Goal: Find specific page/section: Find specific page/section

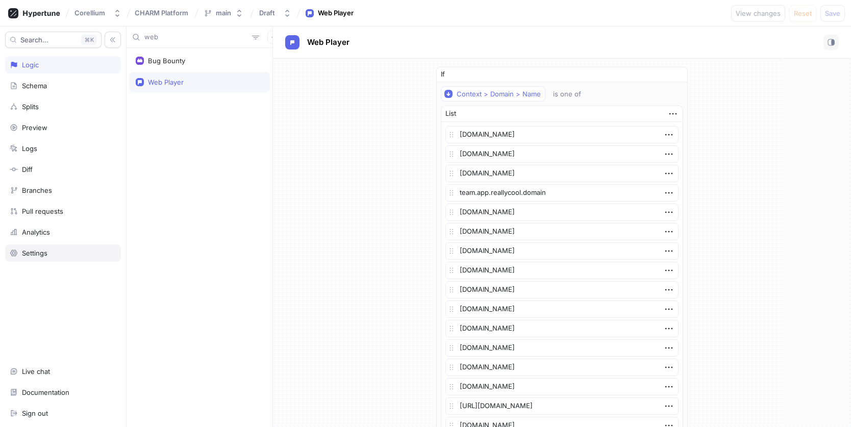
type textarea "x"
click at [87, 13] on div "Corellium" at bounding box center [89, 13] width 31 height 9
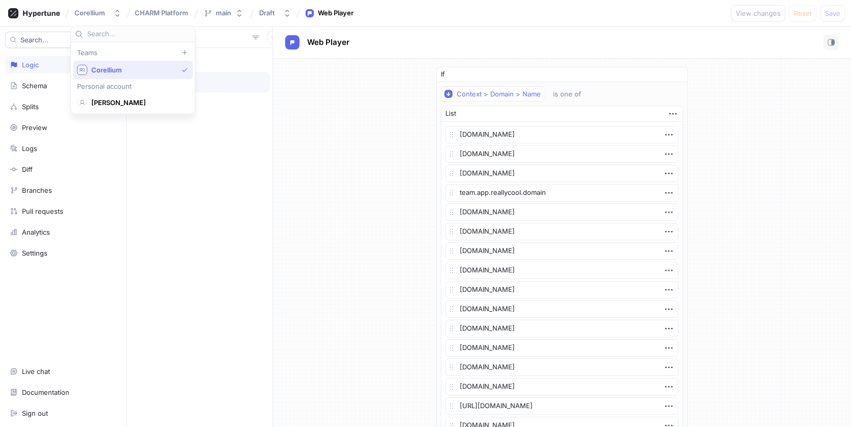
click at [137, 10] on span "CHARM Platform" at bounding box center [162, 12] width 54 height 7
click at [21, 7] on div at bounding box center [34, 13] width 60 height 18
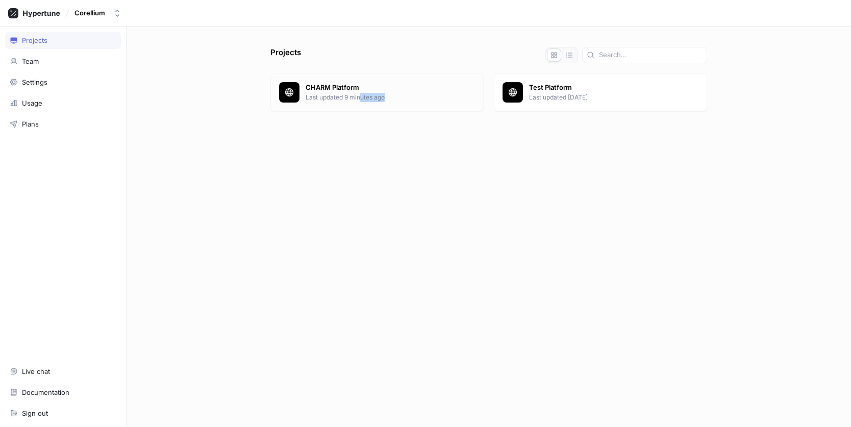
click at [360, 104] on div "CHARM Platform Last updated 9 minutes ago" at bounding box center [376, 92] width 213 height 38
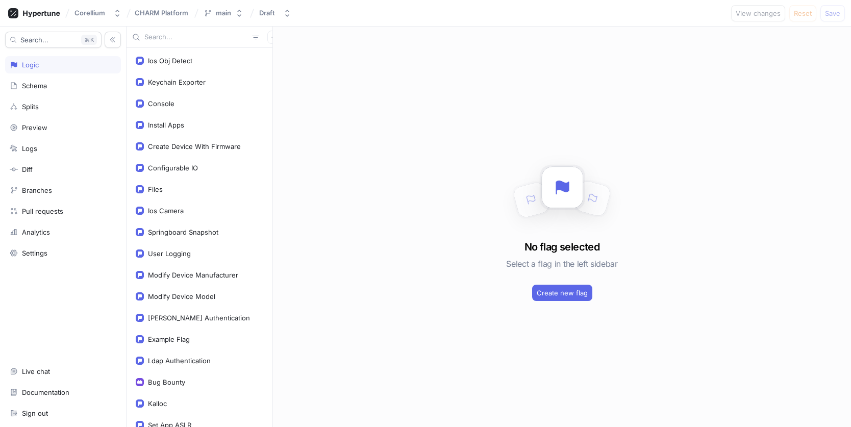
click at [360, 103] on div "No flag selected Select a flag in the left sidebar Create new flag" at bounding box center [562, 227] width 578 height 400
click at [193, 38] on input "text" at bounding box center [196, 37] width 104 height 10
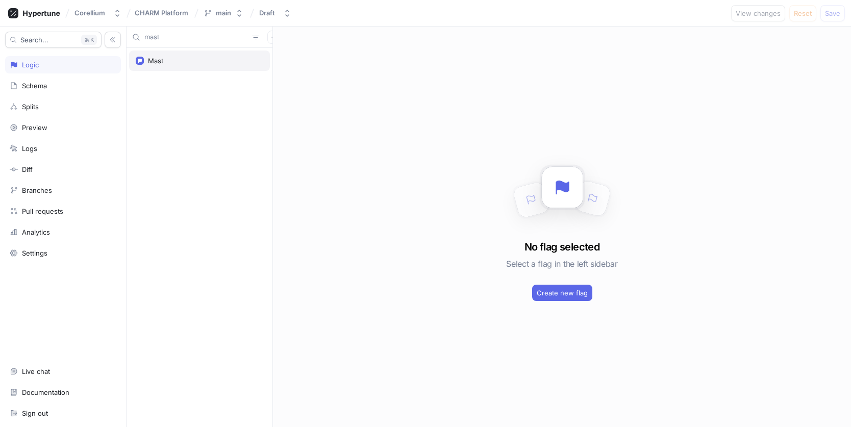
type input "mast"
click at [169, 52] on div "Mast" at bounding box center [199, 60] width 141 height 20
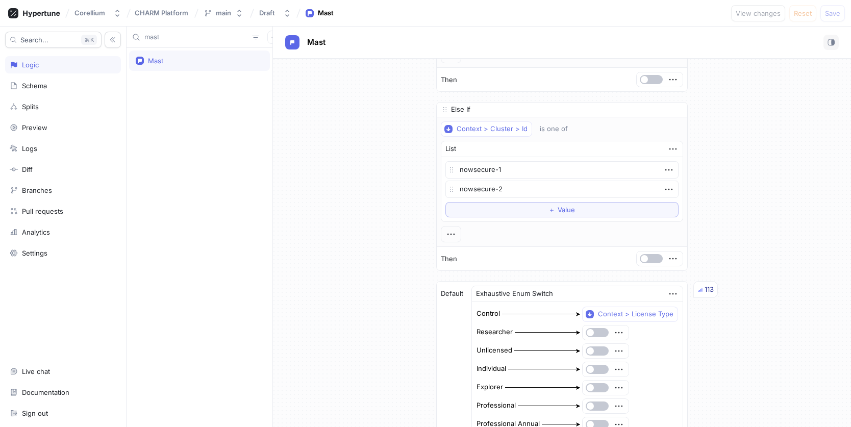
scroll to position [639, 0]
type textarea "x"
